Goal: Information Seeking & Learning: Learn about a topic

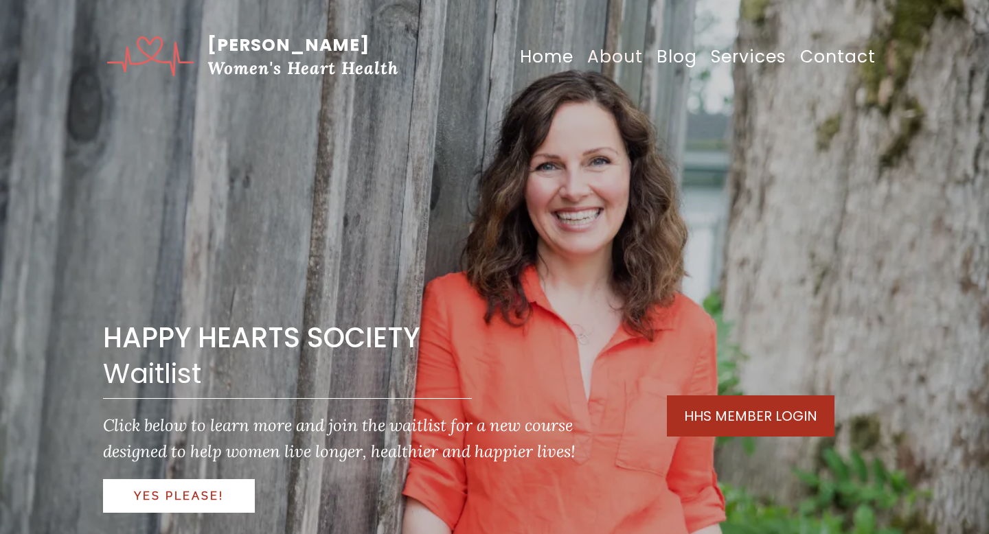
click at [615, 54] on link "About" at bounding box center [614, 57] width 69 height 42
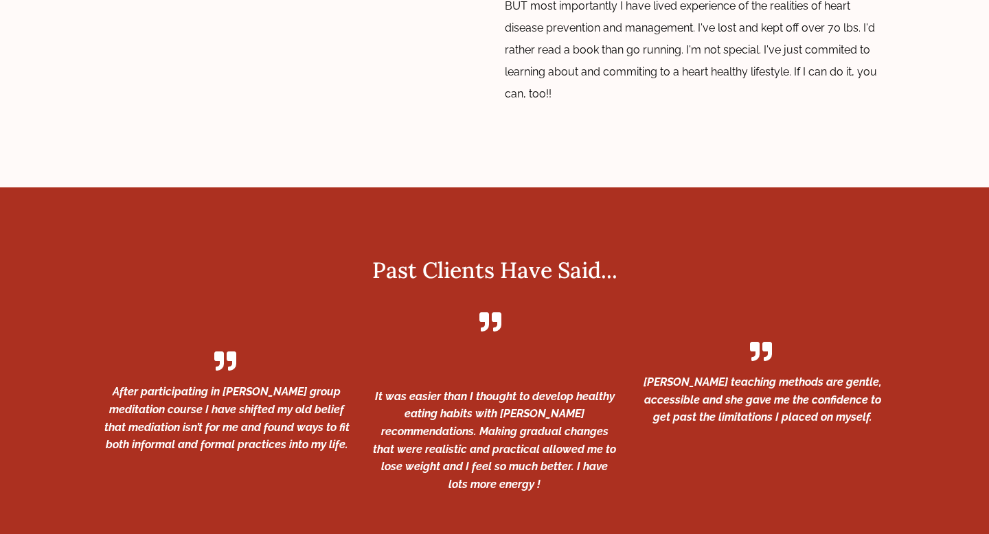
scroll to position [2477, 0]
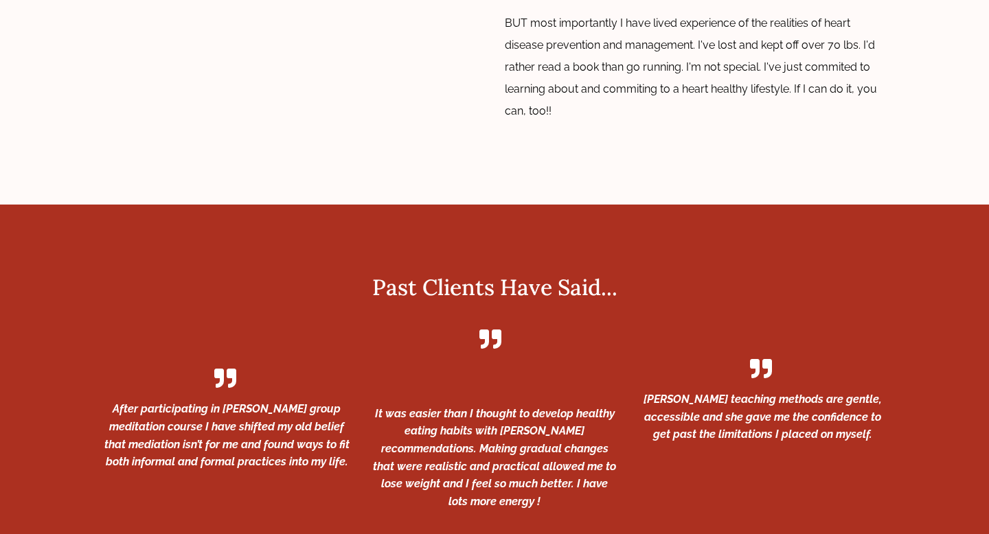
click at [799, 391] on p "Shannon’s teaching methods are gentle, accessible and she gave me the confidenc…" at bounding box center [762, 417] width 247 height 53
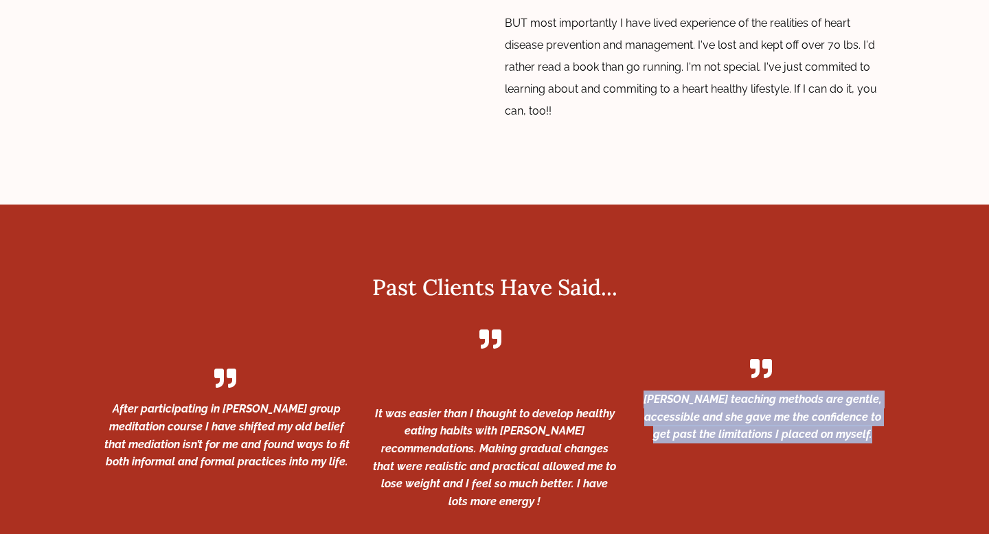
copy div "Shannon’s teaching methods are gentle, accessible and she gave me the confidenc…"
click at [477, 405] on p "It was easier than I thought to develop healthy eating habits with Shannon's re…" at bounding box center [494, 458] width 247 height 106
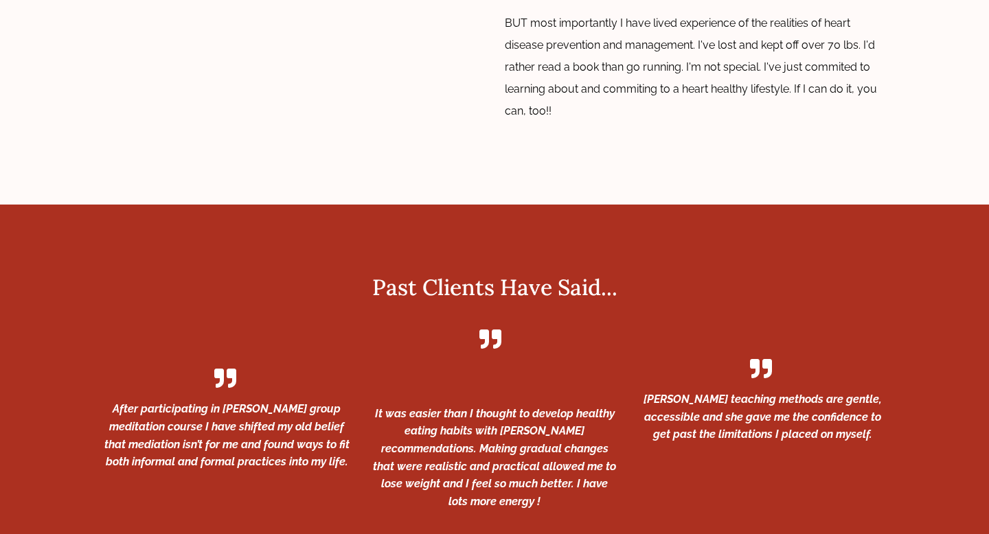
click at [477, 405] on p "It was easier than I thought to develop healthy eating habits with Shannon's re…" at bounding box center [494, 458] width 247 height 106
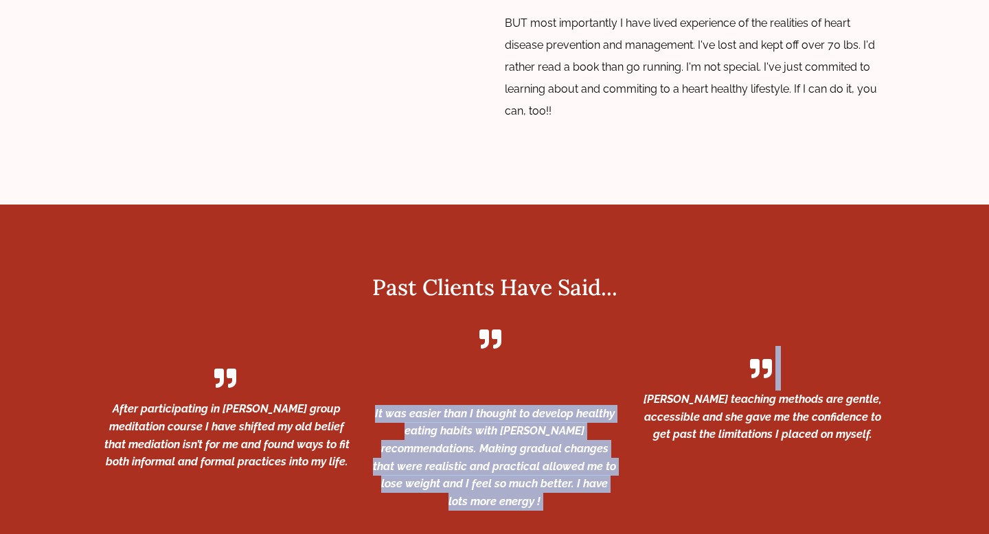
click at [477, 405] on p "It was easier than I thought to develop healthy eating habits with Shannon's re…" at bounding box center [494, 458] width 247 height 106
copy div "It was easier than I thought to develop healthy eating habits with Shannon's re…"
click at [159, 400] on p "After participating in Shannon Sponagle’s group meditation course I have shifte…" at bounding box center [226, 435] width 247 height 70
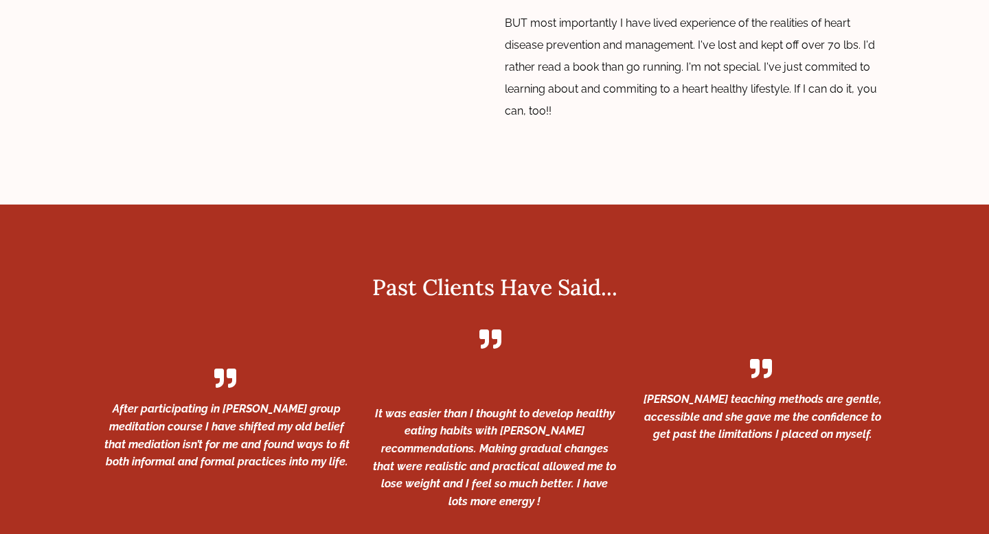
click at [159, 400] on p "After participating in Shannon Sponagle’s group meditation course I have shifte…" at bounding box center [226, 435] width 247 height 70
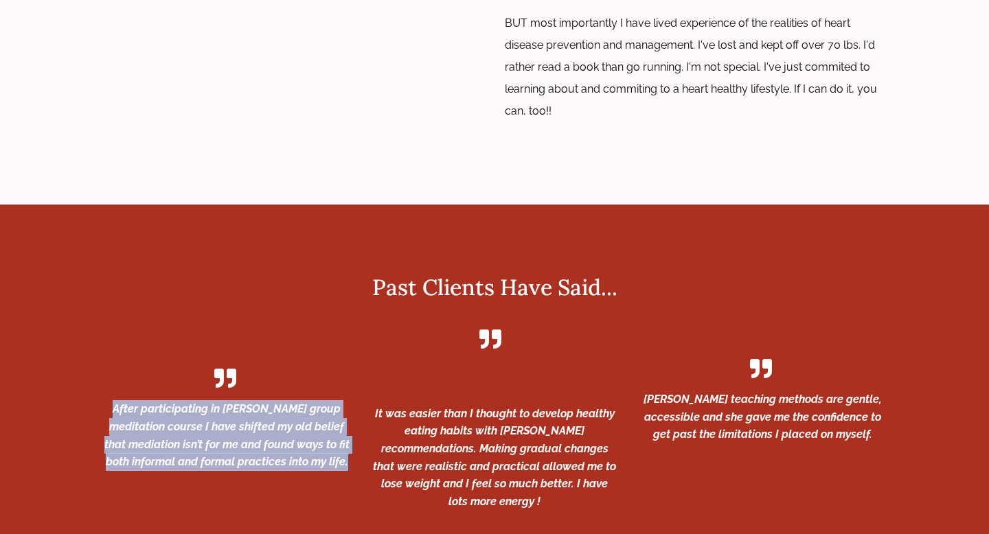
copy div "After participating in Shannon Sponagle’s group meditation course I have shifte…"
click at [265, 402] on span "After participating in Shannon Sponagle’s group meditation course I have shifte…" at bounding box center [226, 435] width 245 height 66
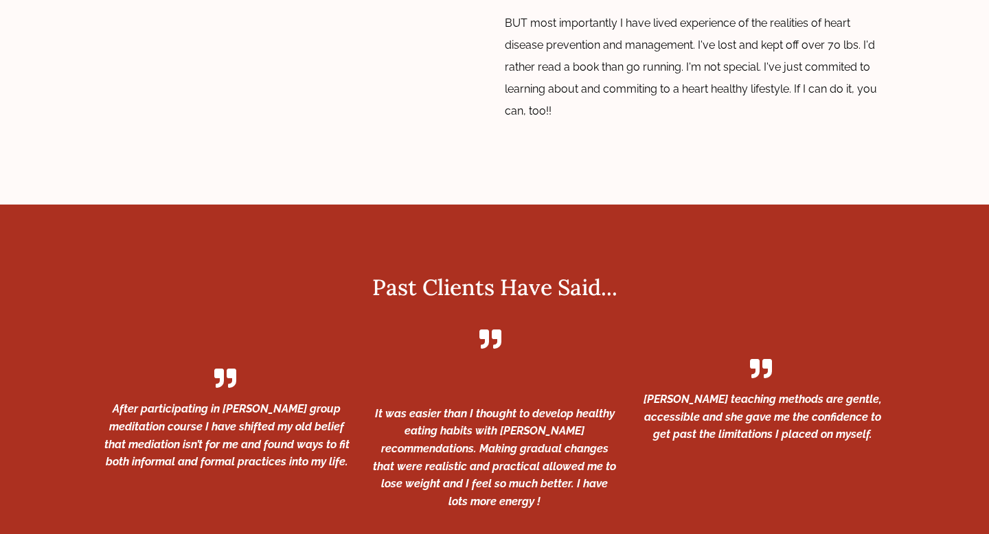
click at [265, 402] on span "After participating in Shannon Sponagle’s group meditation course I have shifte…" at bounding box center [226, 435] width 245 height 66
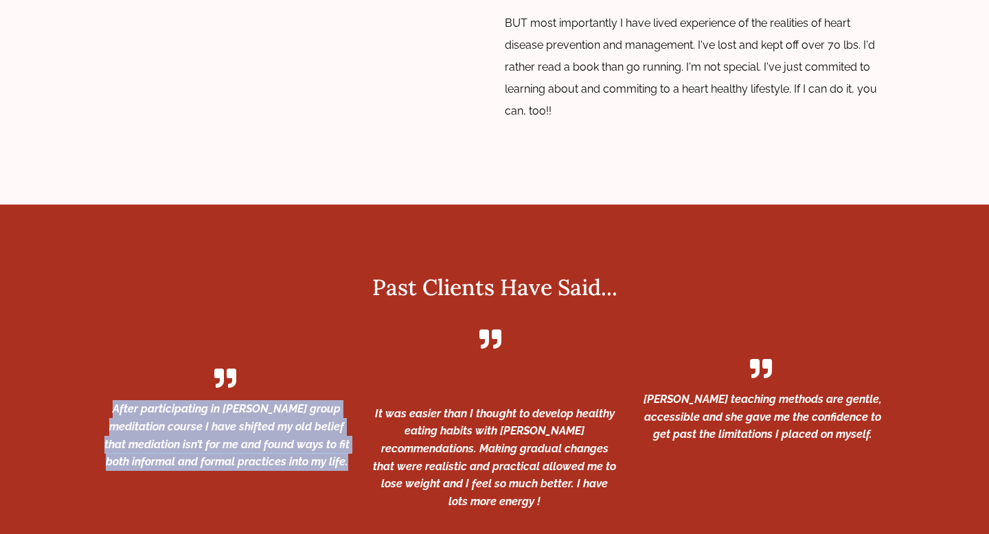
copy div "After participating in Shannon Sponagle’s group meditation course I have shifte…"
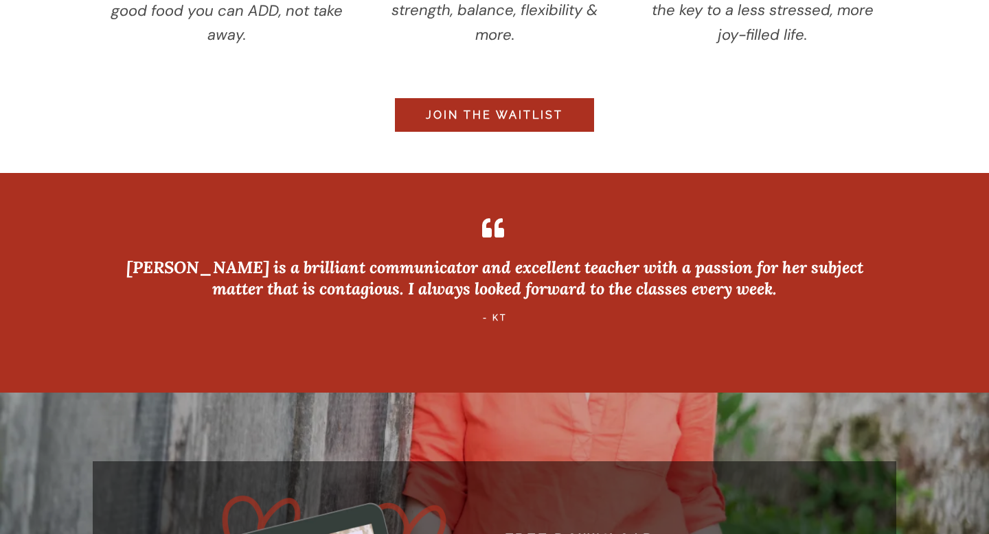
scroll to position [2260, 0]
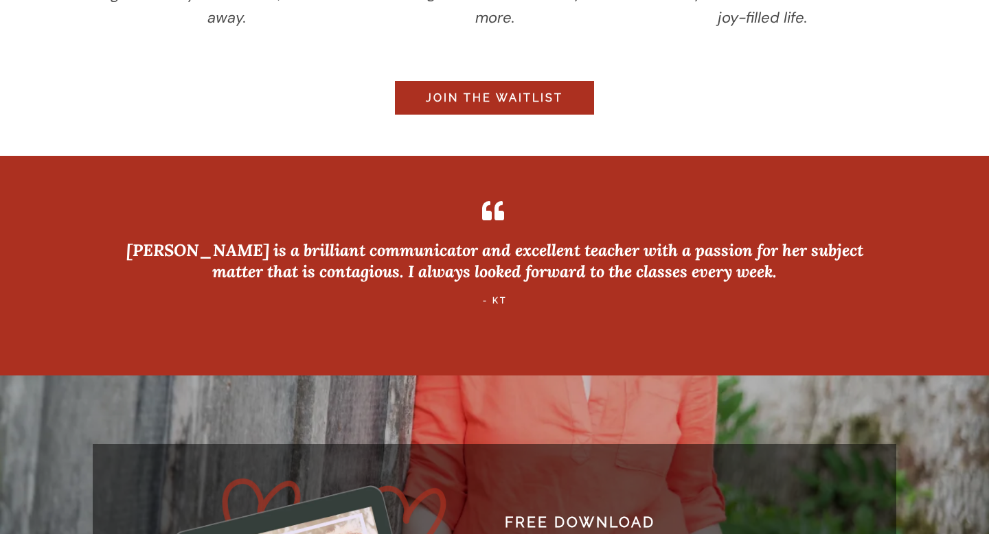
click at [541, 258] on em "[PERSON_NAME] is a brilliant communicator and excellent teacher with a passion …" at bounding box center [494, 261] width 737 height 43
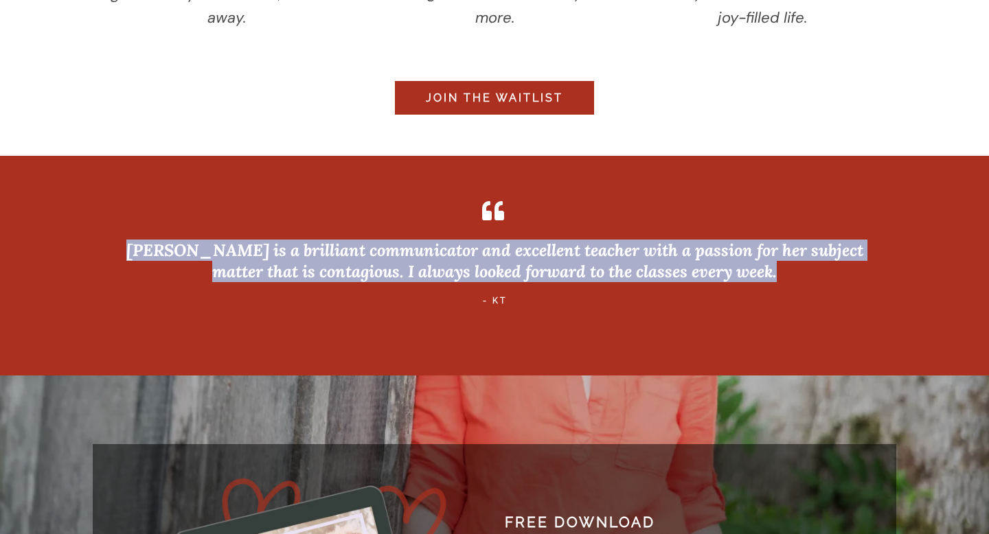
click at [541, 258] on em "[PERSON_NAME] is a brilliant communicator and excellent teacher with a passion …" at bounding box center [494, 261] width 737 height 43
copy div "[PERSON_NAME] is a brilliant communicator and excellent teacher with a passion …"
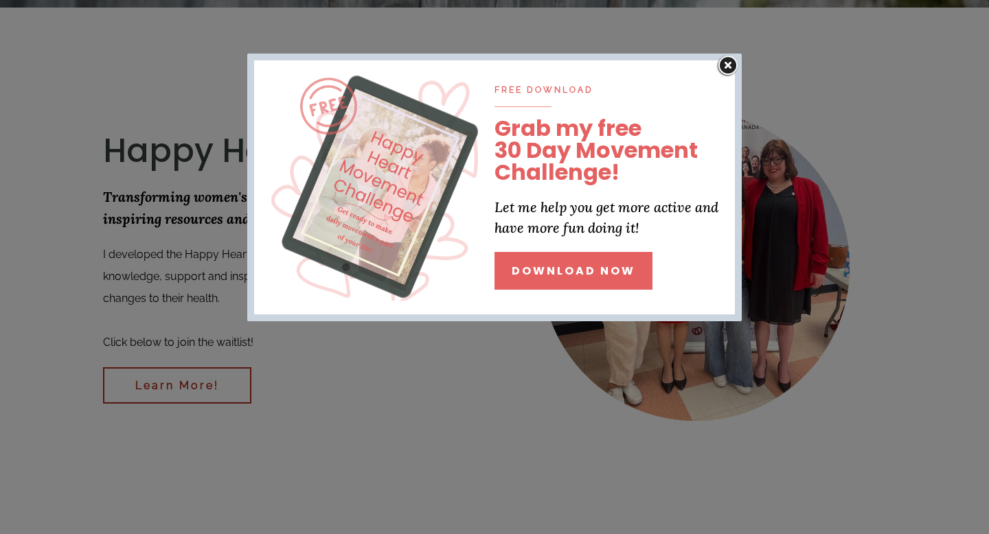
scroll to position [691, 0]
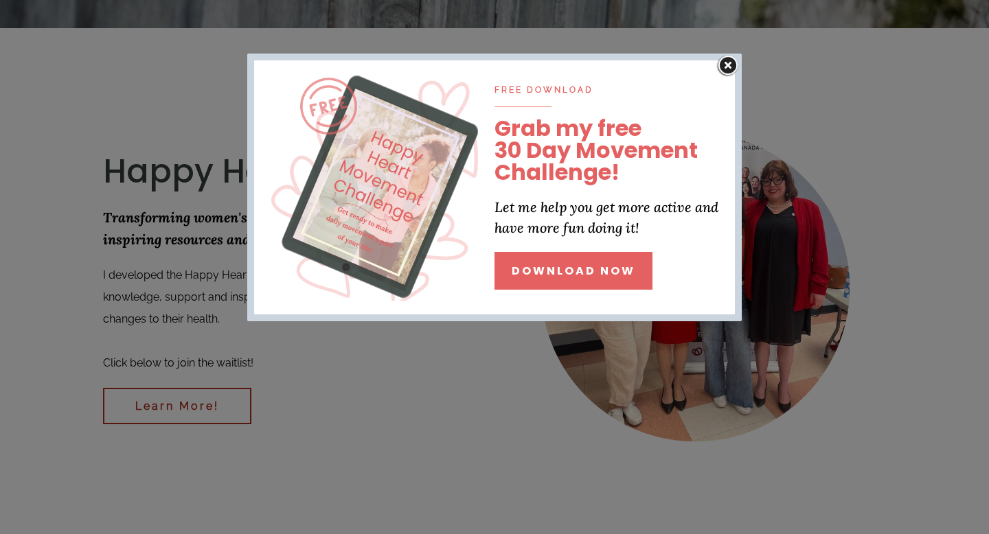
click at [726, 67] on img at bounding box center [728, 66] width 27 height 25
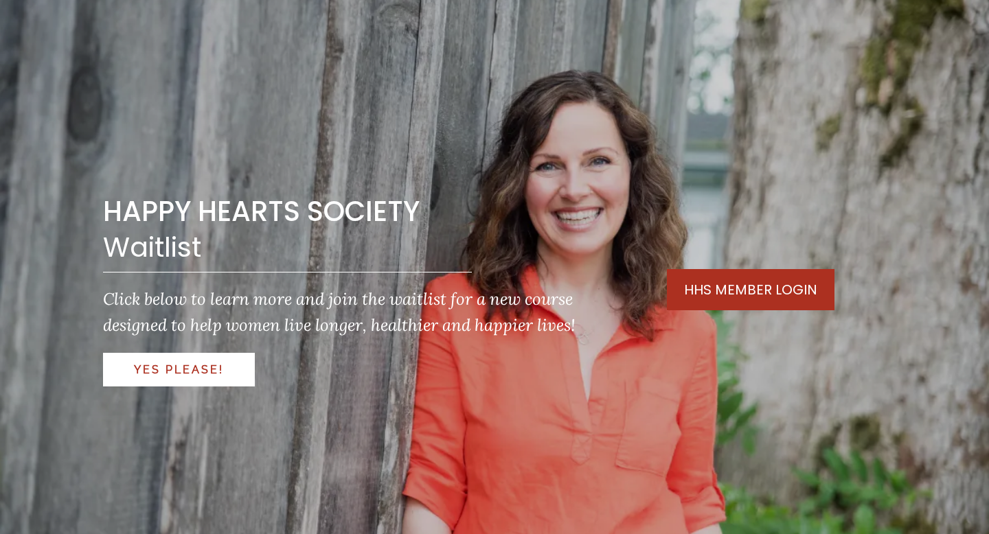
scroll to position [0, 0]
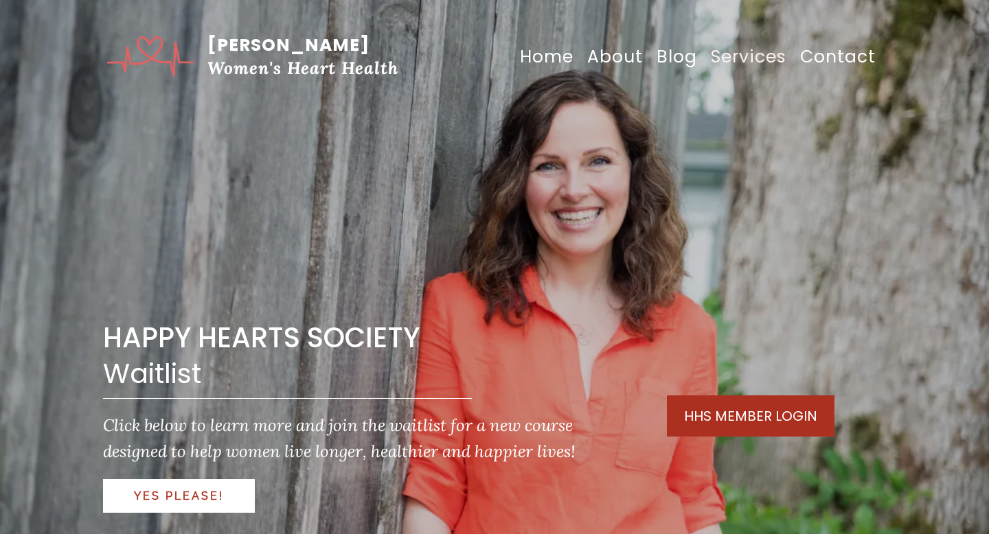
click at [739, 49] on link "Services" at bounding box center [748, 57] width 89 height 42
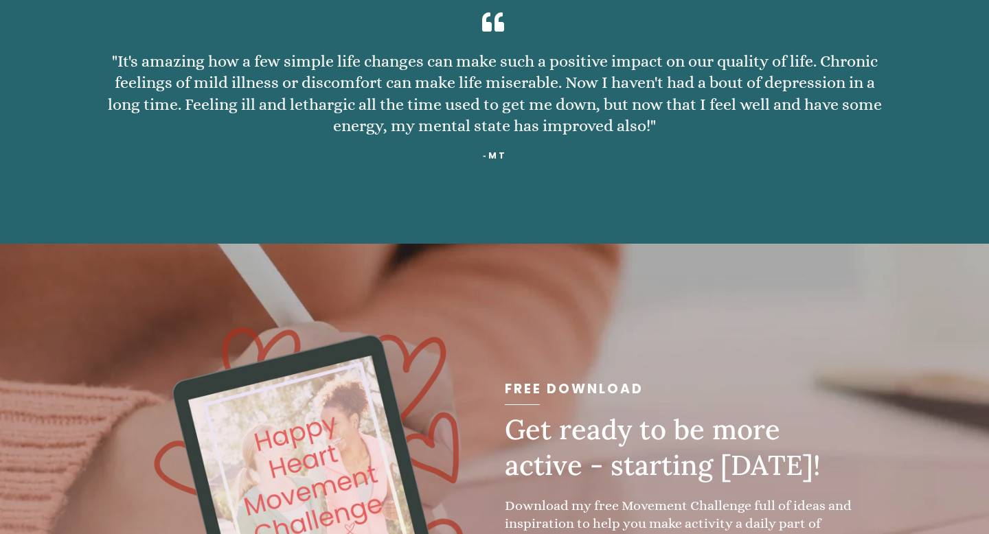
scroll to position [1988, 0]
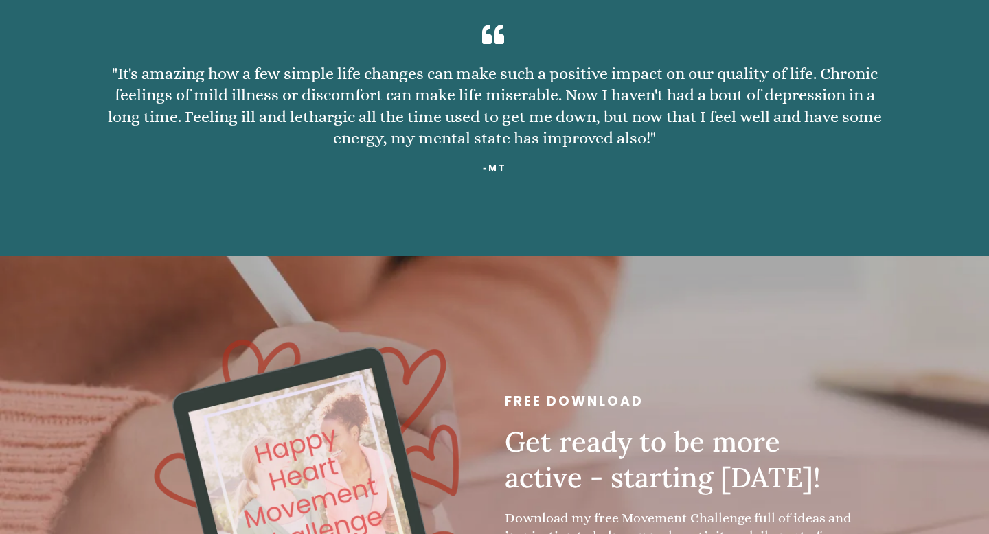
click at [530, 128] on p ""It's amazing how a few simple life changes can make such a positive impact on …" at bounding box center [494, 106] width 783 height 86
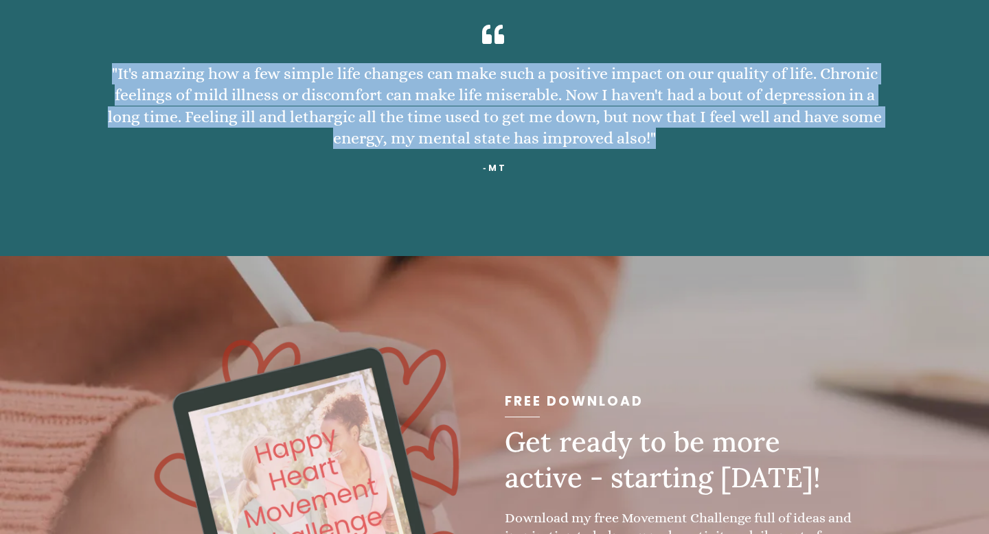
copy div ""It's amazing how a few simple life changes can make such a positive impact on …"
